Goal: Task Accomplishment & Management: Use online tool/utility

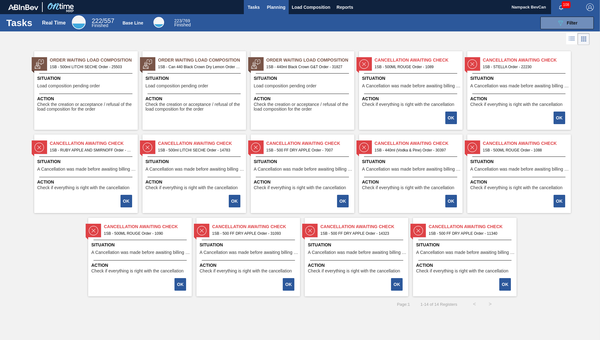
click at [276, 8] on span "Planning" at bounding box center [276, 7] width 19 height 8
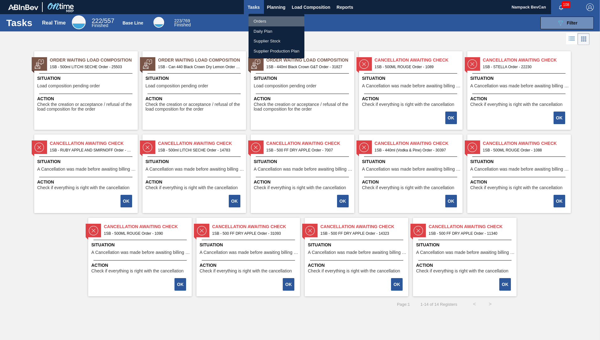
click at [261, 20] on li "Orders" at bounding box center [277, 21] width 56 height 10
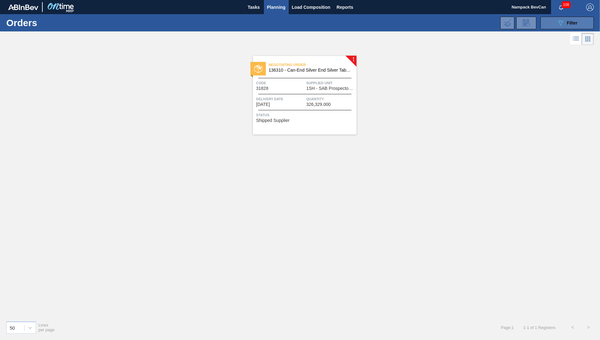
click at [562, 24] on icon "089F7B8B-B2A5-4AFE-B5C0-19BA573D28AC" at bounding box center [561, 23] width 8 height 8
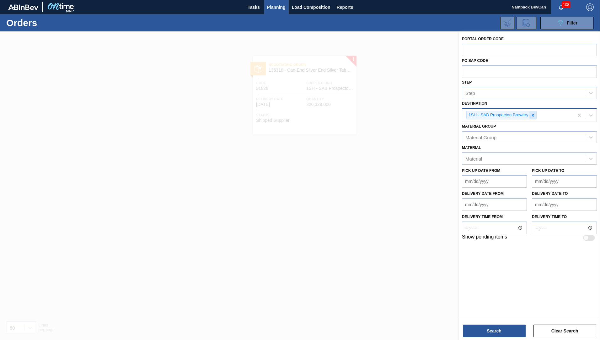
click at [533, 115] on icon at bounding box center [533, 115] width 2 height 2
type input "n"
type input "cha"
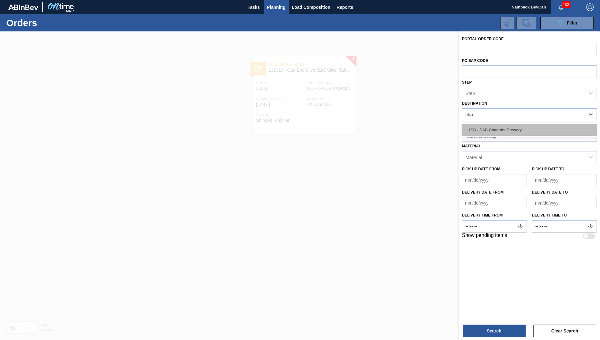
click at [502, 127] on div "1SB - SAB Chamdor Brewery" at bounding box center [529, 130] width 135 height 12
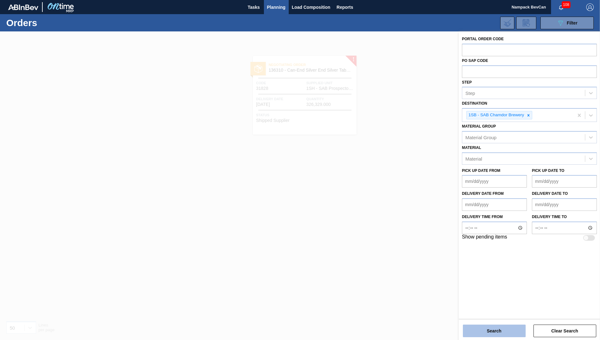
click at [501, 330] on button "Search" at bounding box center [494, 330] width 63 height 13
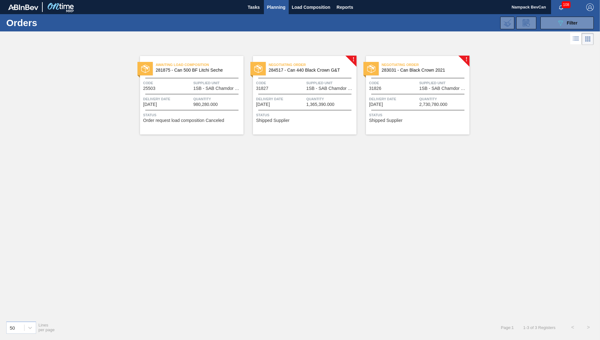
click at [408, 90] on div "Code 31826" at bounding box center [393, 85] width 49 height 11
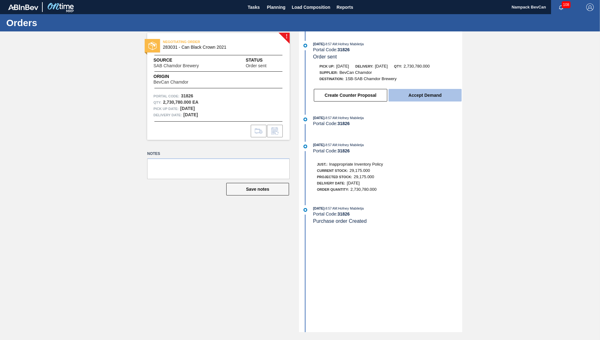
click at [410, 99] on button "Accept Demand" at bounding box center [425, 95] width 73 height 13
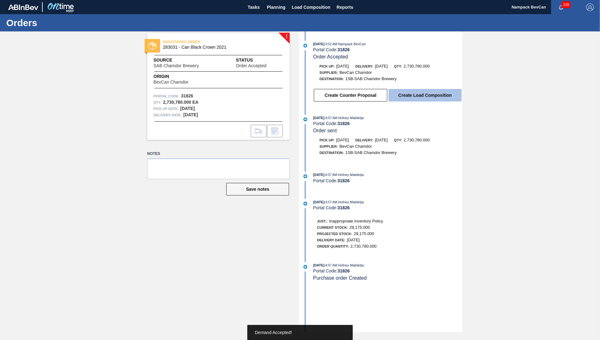
click at [422, 94] on button "Create Load Composition" at bounding box center [425, 95] width 73 height 13
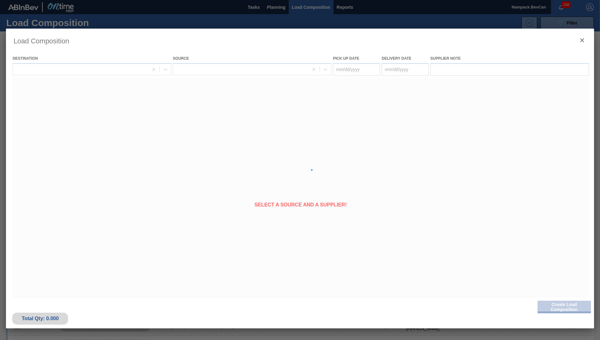
type Date "[DATE]"
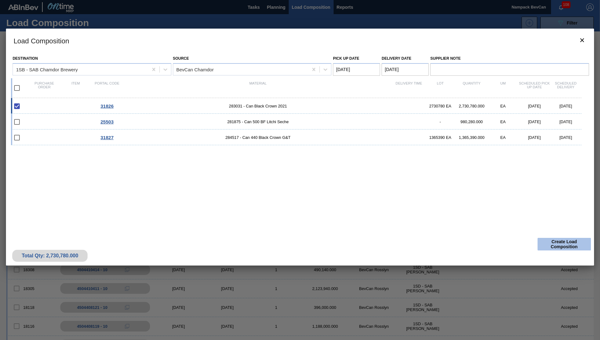
click at [563, 249] on button "Create Load Composition" at bounding box center [564, 244] width 53 height 13
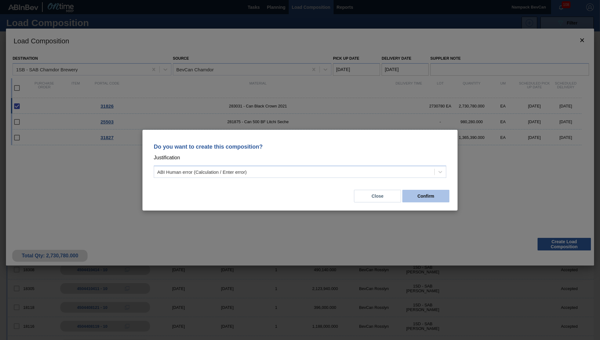
click at [431, 196] on button "Confirm" at bounding box center [425, 196] width 47 height 13
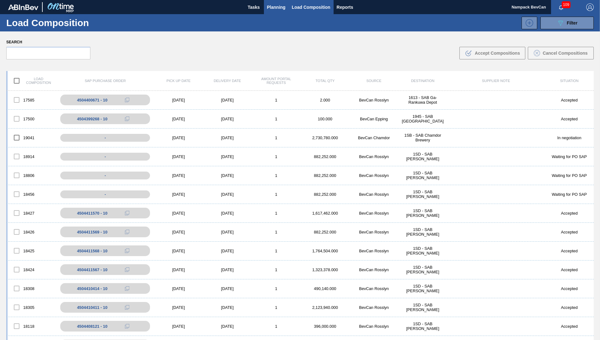
click at [280, 6] on span "Planning" at bounding box center [276, 7] width 19 height 8
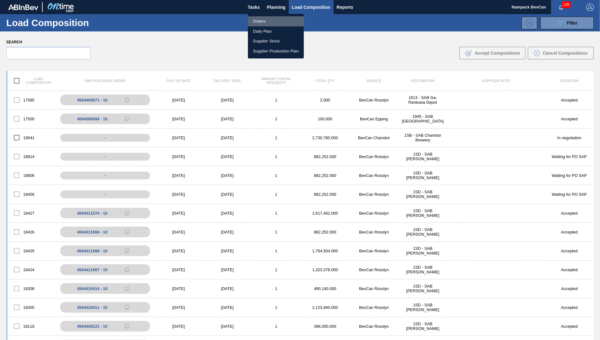
click at [266, 21] on li "Orders" at bounding box center [276, 21] width 56 height 10
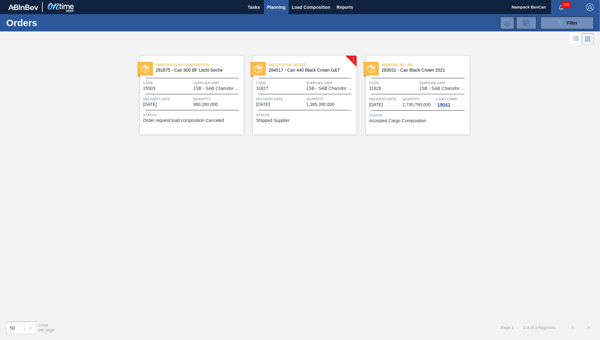
click at [295, 88] on div "Code 31827" at bounding box center [280, 85] width 49 height 11
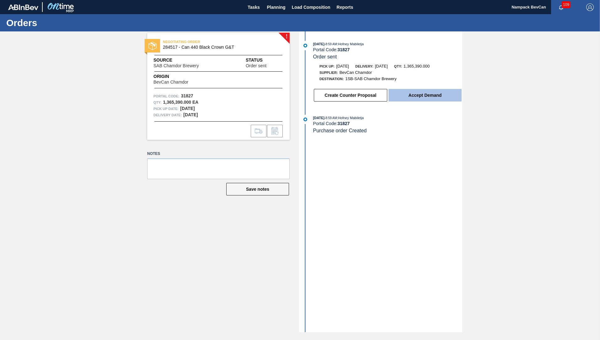
click at [413, 95] on button "Accept Demand" at bounding box center [425, 95] width 73 height 13
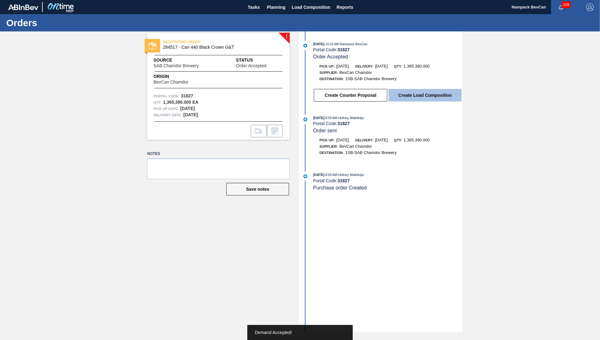
click at [431, 95] on button "Create Load Composition" at bounding box center [425, 95] width 73 height 13
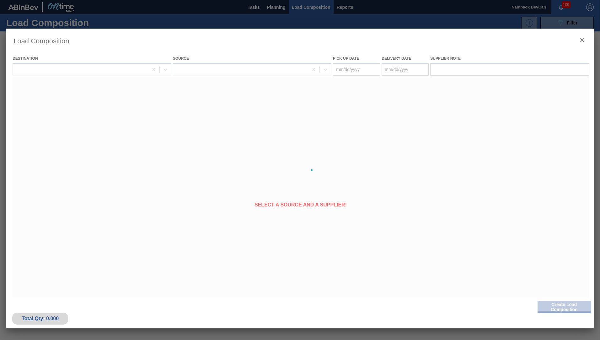
type Date "[DATE]"
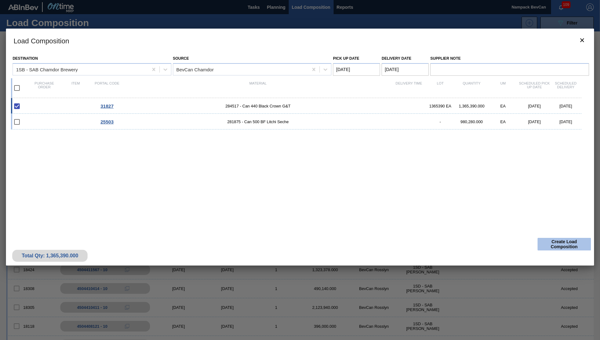
click at [552, 243] on button "Create Load Composition" at bounding box center [564, 244] width 53 height 13
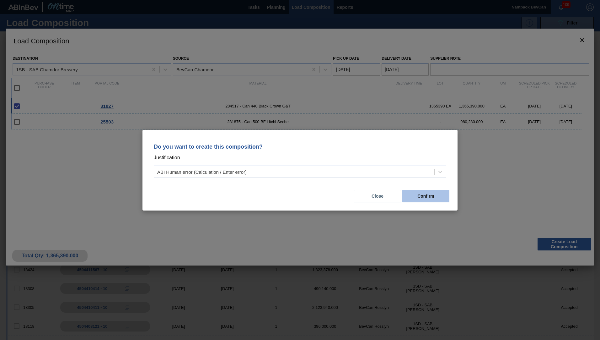
click at [425, 195] on button "Confirm" at bounding box center [425, 196] width 47 height 13
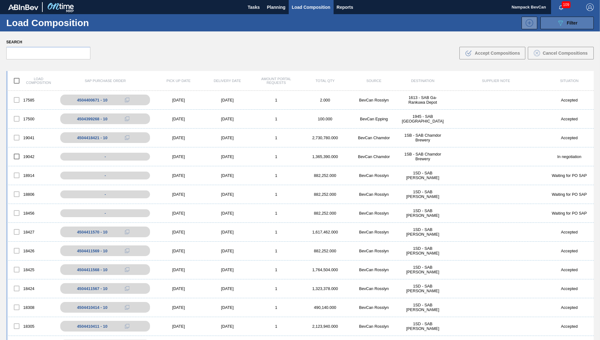
click at [557, 21] on icon "089F7B8B-B2A5-4AFE-B5C0-19BA573D28AC" at bounding box center [561, 23] width 8 height 8
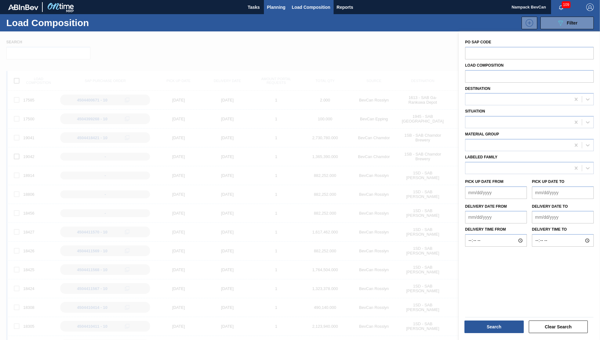
click at [271, 7] on span "Planning" at bounding box center [276, 7] width 19 height 8
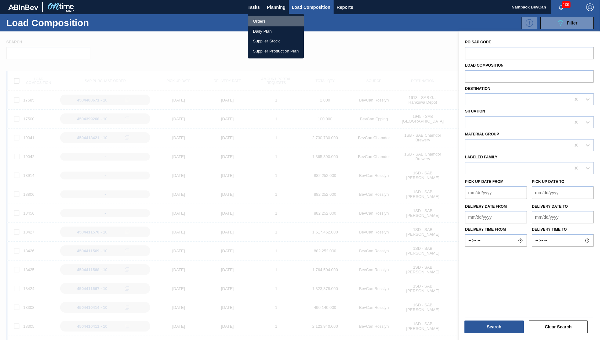
click at [260, 21] on li "Orders" at bounding box center [276, 21] width 56 height 10
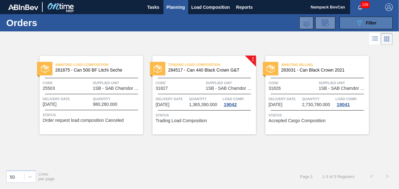
click at [363, 22] on icon "089F7B8B-B2A5-4AFE-B5C0-19BA573D28AC" at bounding box center [360, 23] width 8 height 8
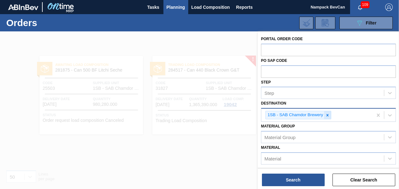
click at [326, 112] on div at bounding box center [327, 115] width 7 height 8
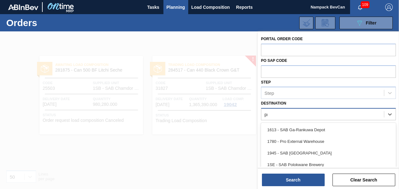
type input "pro"
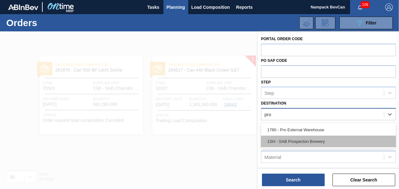
click at [309, 139] on div "1SH - SAB Prospecton Brewery" at bounding box center [328, 142] width 135 height 12
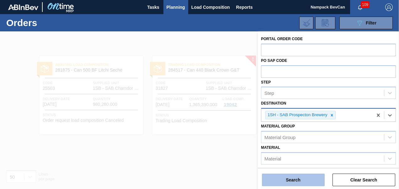
click at [303, 178] on button "Search" at bounding box center [293, 180] width 63 height 13
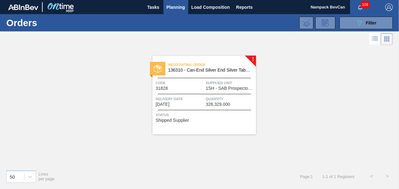
click at [196, 91] on div "Negotiating Order 136310 - Can-End Silver End Silver Tab (202) Code 31828 Suppl…" at bounding box center [205, 95] width 104 height 78
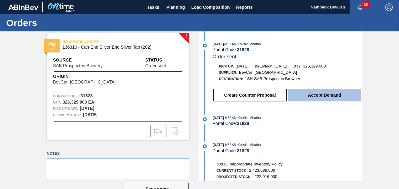
click at [327, 96] on button "Accept Demand" at bounding box center [324, 95] width 73 height 13
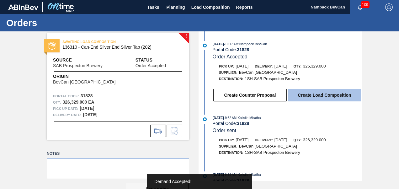
click at [330, 94] on button "Create Load Composition" at bounding box center [324, 95] width 73 height 13
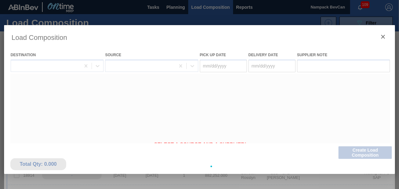
type Date "[DATE]"
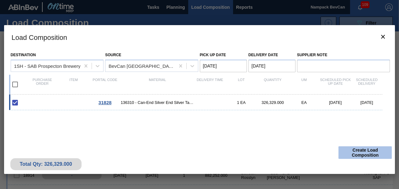
click at [367, 152] on button "Create Load Composition" at bounding box center [365, 152] width 53 height 13
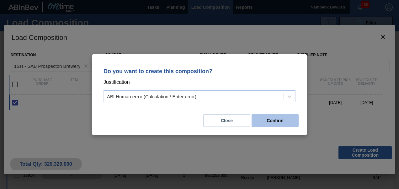
click at [276, 120] on button "Confirm" at bounding box center [275, 120] width 47 height 13
